Goal: Task Accomplishment & Management: Use online tool/utility

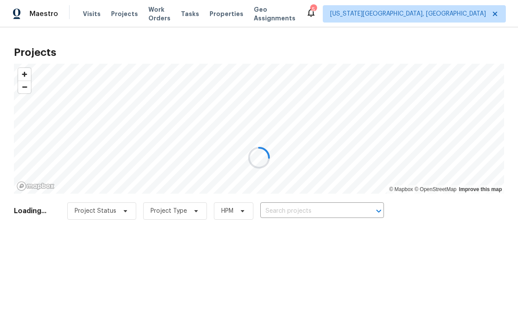
click at [202, 13] on div at bounding box center [259, 157] width 518 height 315
click at [188, 12] on div at bounding box center [259, 157] width 518 height 315
click at [192, 8] on div at bounding box center [259, 157] width 518 height 315
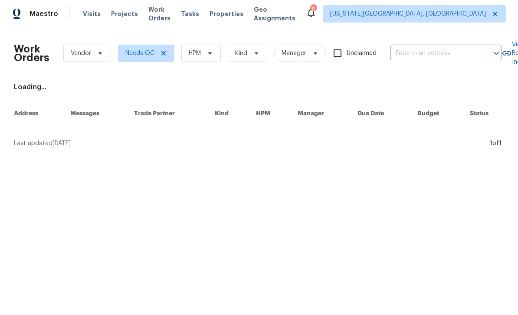
click at [193, 3] on div "Maestro Visits Projects Work Orders Tasks Properties Geo Assignments 5 Colorado…" at bounding box center [259, 13] width 518 height 27
click at [197, 11] on span "Tasks" at bounding box center [190, 14] width 18 height 6
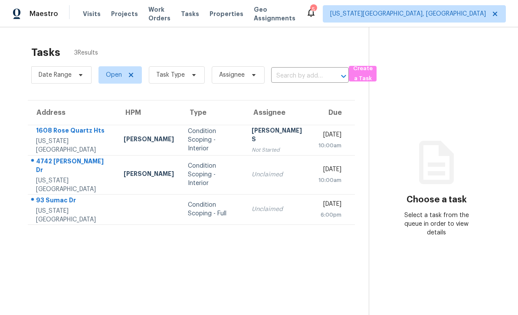
click at [228, 12] on span "Properties" at bounding box center [226, 14] width 34 height 9
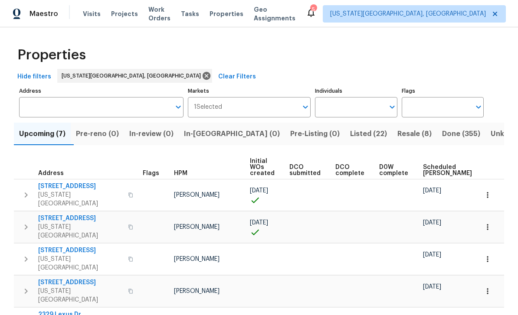
scroll to position [-1, 0]
click at [91, 15] on span "Visits" at bounding box center [92, 14] width 18 height 9
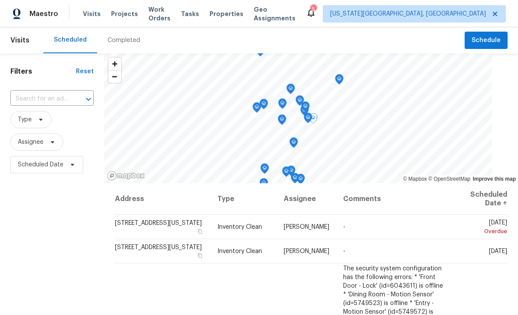
click at [0, 0] on icon at bounding box center [0, 0] width 0 height 0
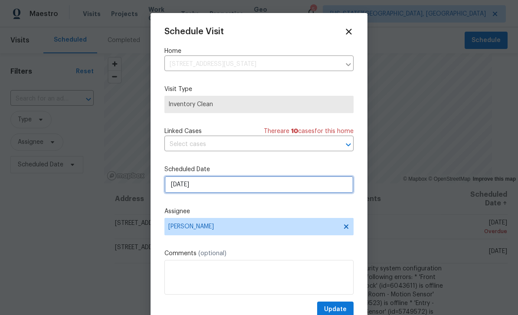
click at [250, 191] on input "8/12/2025" at bounding box center [258, 184] width 189 height 17
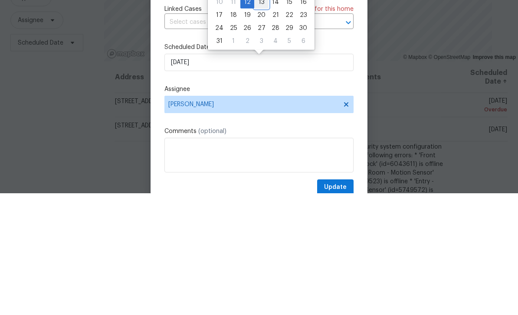
click at [258, 118] on div "13" at bounding box center [261, 124] width 14 height 12
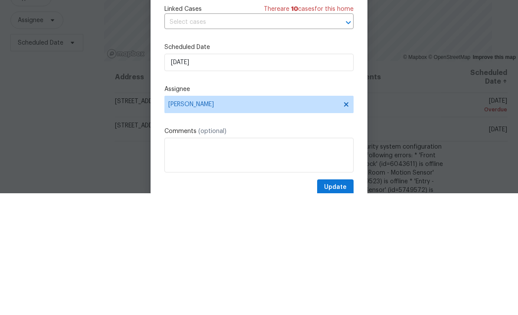
type input "8/13/2025"
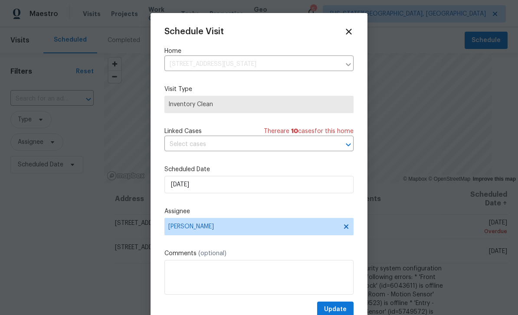
click at [352, 301] on div "Schedule Visit Home 7045 Highcroft Dr, Colorado Springs, CO 80922 ​ Visit Type …" at bounding box center [258, 172] width 189 height 291
click at [344, 307] on span "Update" at bounding box center [335, 309] width 23 height 11
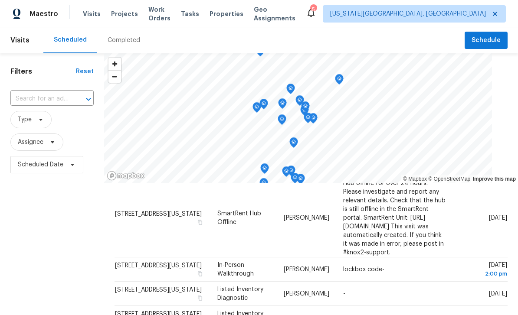
scroll to position [323, 0]
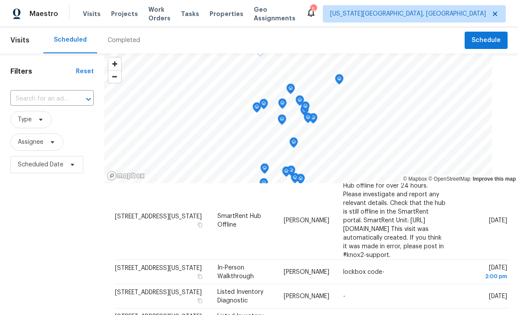
click at [0, 0] on icon at bounding box center [0, 0] width 0 height 0
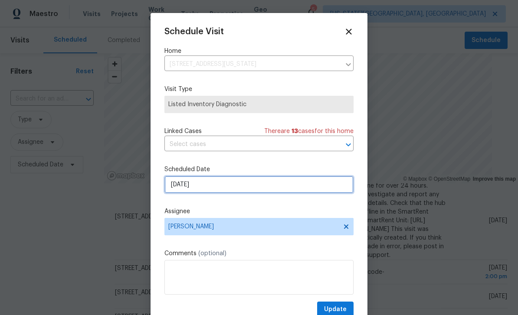
click at [243, 189] on input "8/14/2025" at bounding box center [258, 184] width 189 height 17
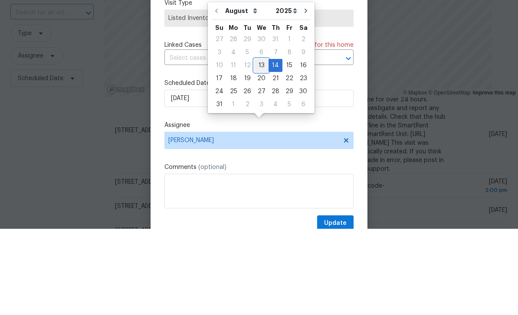
click at [260, 146] on div "13" at bounding box center [261, 152] width 14 height 12
type input "8/13/2025"
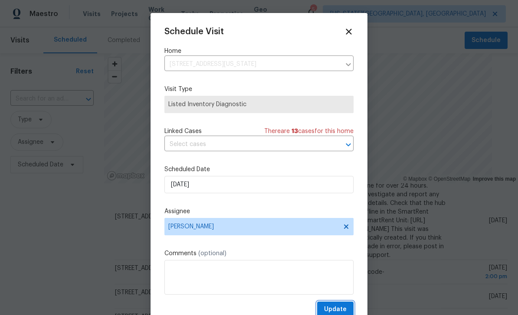
click at [338, 305] on button "Update" at bounding box center [335, 310] width 36 height 16
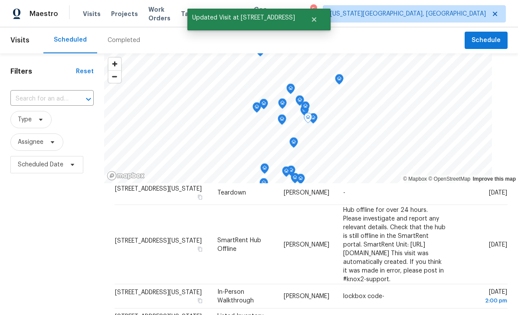
click at [0, 0] on icon at bounding box center [0, 0] width 0 height 0
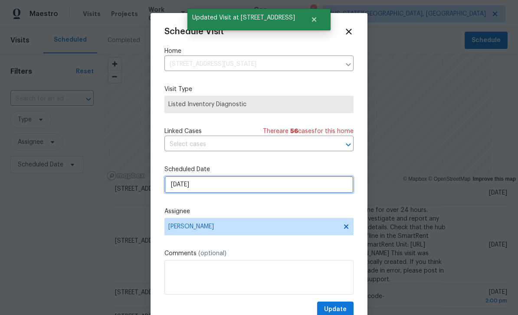
click at [254, 187] on input "8/14/2025" at bounding box center [258, 184] width 189 height 17
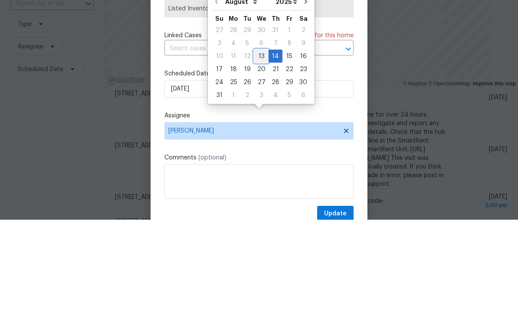
click at [260, 146] on div "13" at bounding box center [261, 152] width 14 height 12
type input "8/13/2025"
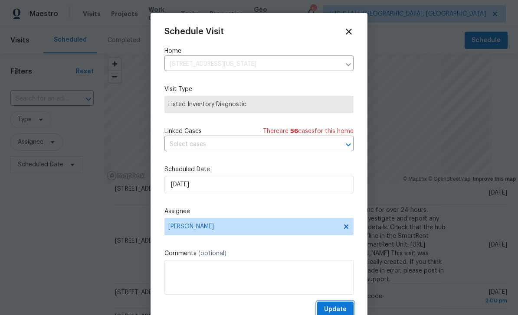
click at [347, 304] on button "Update" at bounding box center [335, 310] width 36 height 16
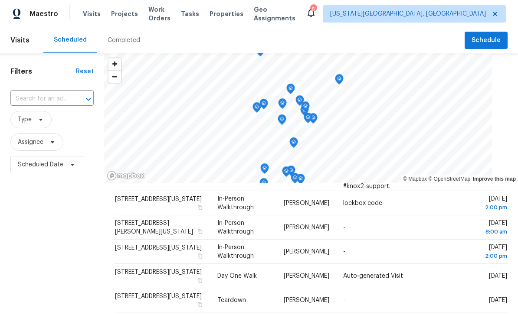
scroll to position [440, 0]
click at [38, 134] on span "Assignee" at bounding box center [36, 142] width 53 height 17
click at [43, 116] on icon at bounding box center [40, 119] width 7 height 7
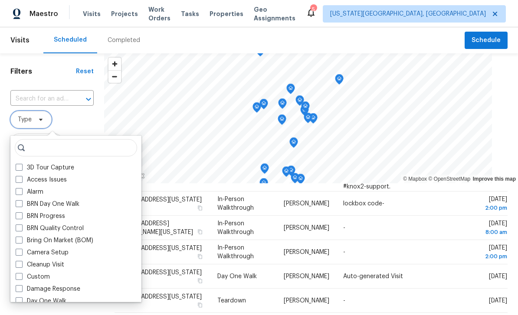
click at [37, 111] on span "Type" at bounding box center [30, 119] width 41 height 17
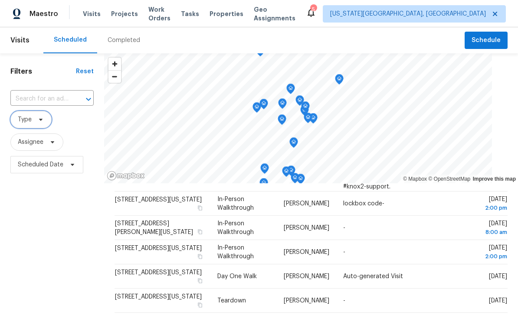
click at [43, 116] on icon at bounding box center [40, 119] width 7 height 7
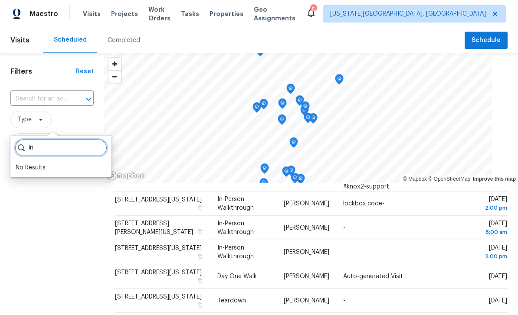
click at [40, 139] on input "In" at bounding box center [61, 147] width 92 height 17
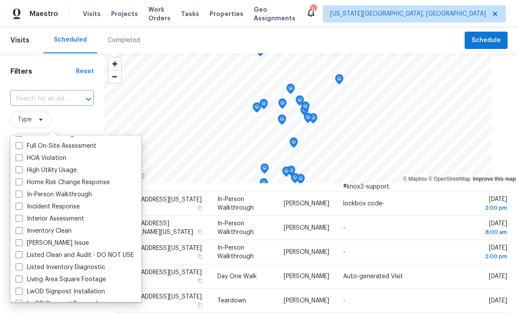
scroll to position [0, 0]
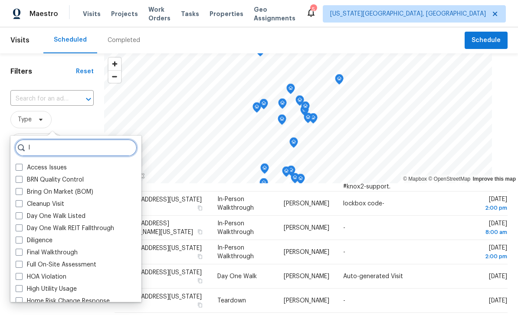
type input "I"
click at [22, 188] on span at bounding box center [19, 191] width 7 height 7
click at [21, 188] on input "Bring On Market (BOM)" at bounding box center [19, 191] width 6 height 6
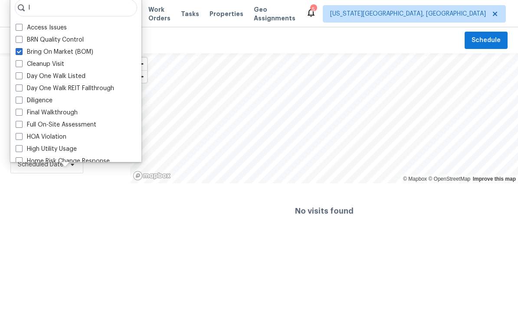
click at [21, 53] on span at bounding box center [19, 51] width 7 height 7
click at [21, 53] on input "Bring On Market (BOM)" at bounding box center [19, 51] width 6 height 6
checkbox input "false"
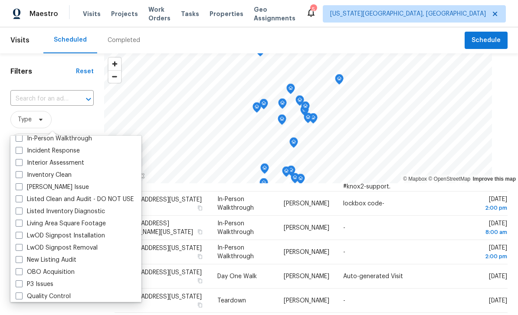
scroll to position [172, 0]
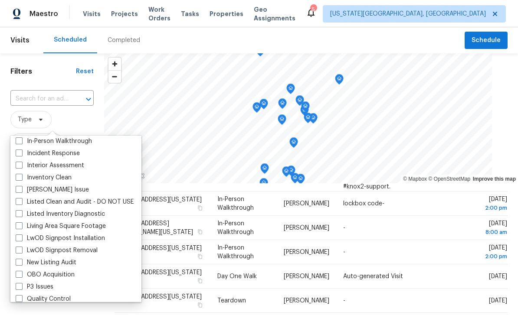
click at [21, 140] on span at bounding box center [19, 140] width 7 height 7
click at [21, 140] on input "In-Person Walkthrough" at bounding box center [19, 140] width 6 height 6
checkbox input "true"
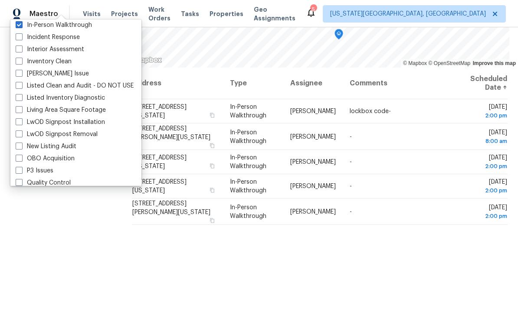
scroll to position [115, 0]
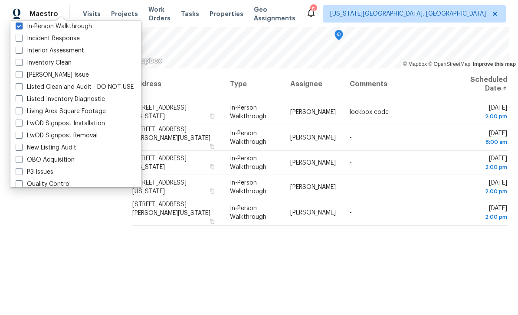
click at [421, 286] on div "Address Type Assignee Comments Scheduled Date ↑ 6731 Overland Dr, Colorado Spri…" at bounding box center [319, 194] width 396 height 252
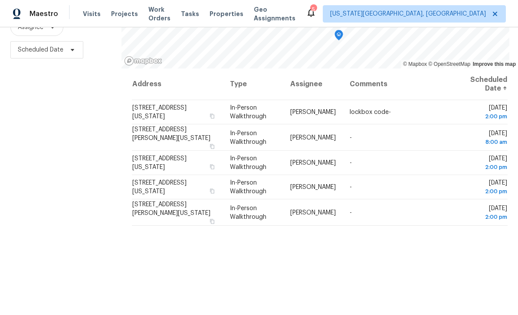
click at [60, 267] on div "Filters Reset ​ In-Person Walkthrough Assignee Scheduled Date" at bounding box center [60, 129] width 121 height 382
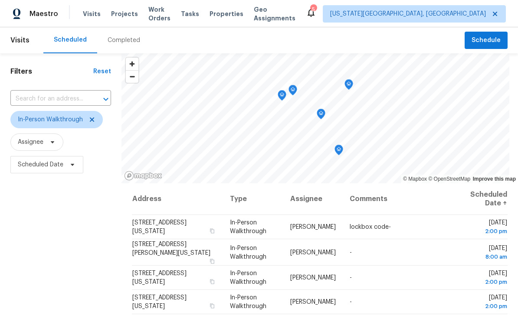
scroll to position [0, 0]
click at [154, 17] on span "Work Orders" at bounding box center [159, 13] width 22 height 17
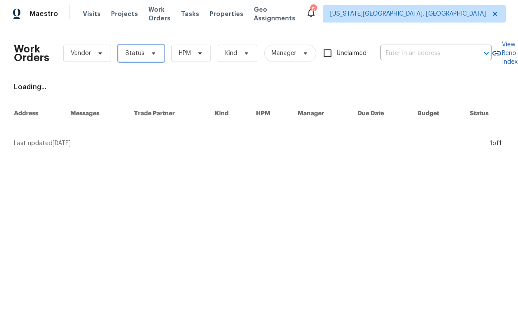
click at [157, 58] on span "Status" at bounding box center [141, 53] width 46 height 17
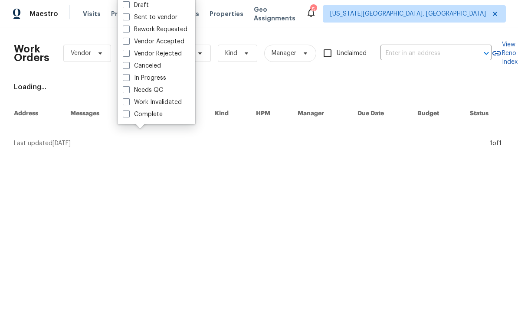
click at [127, 89] on span at bounding box center [126, 89] width 7 height 7
click at [127, 89] on input "Needs QC" at bounding box center [126, 89] width 6 height 6
checkbox input "true"
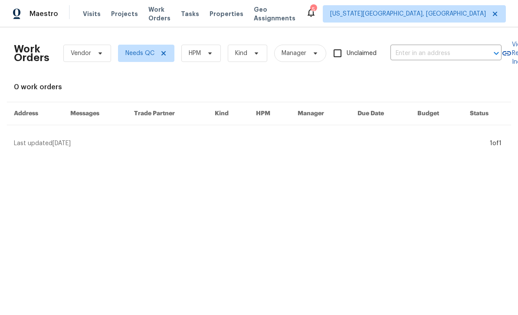
click at [60, 155] on html "Maestro Visits Projects Work Orders Tasks Properties Geo Assignments 5 Colorado…" at bounding box center [259, 77] width 518 height 155
